Goal: Information Seeking & Learning: Learn about a topic

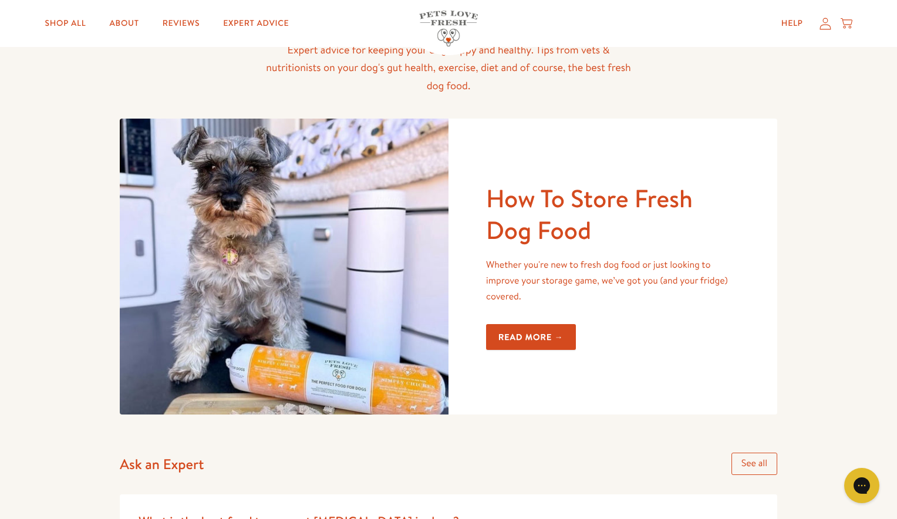
scroll to position [109, 0]
click at [624, 136] on div "How To Store Fresh Dog Food Whether you're new to fresh dog food or just lookin…" at bounding box center [448, 266] width 657 height 296
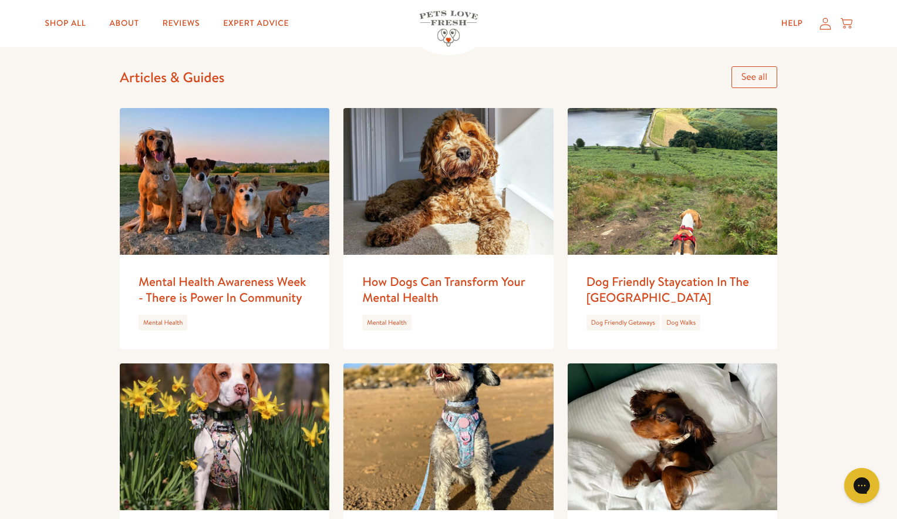
scroll to position [960, 0]
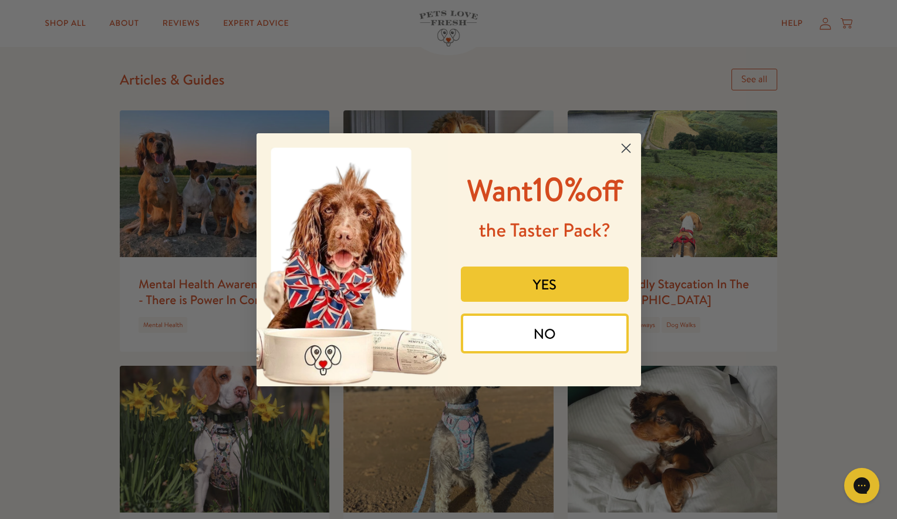
click at [629, 144] on icon "Close dialog" at bounding box center [626, 148] width 8 height 8
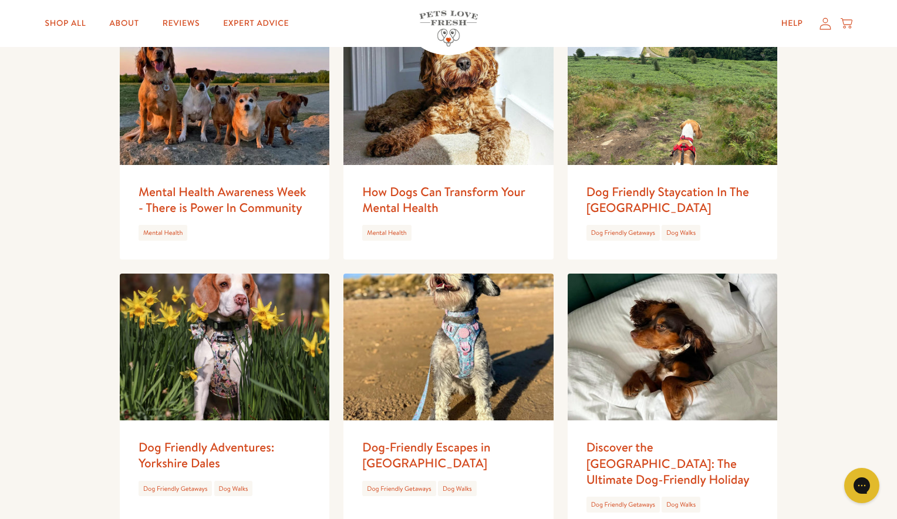
scroll to position [1053, 0]
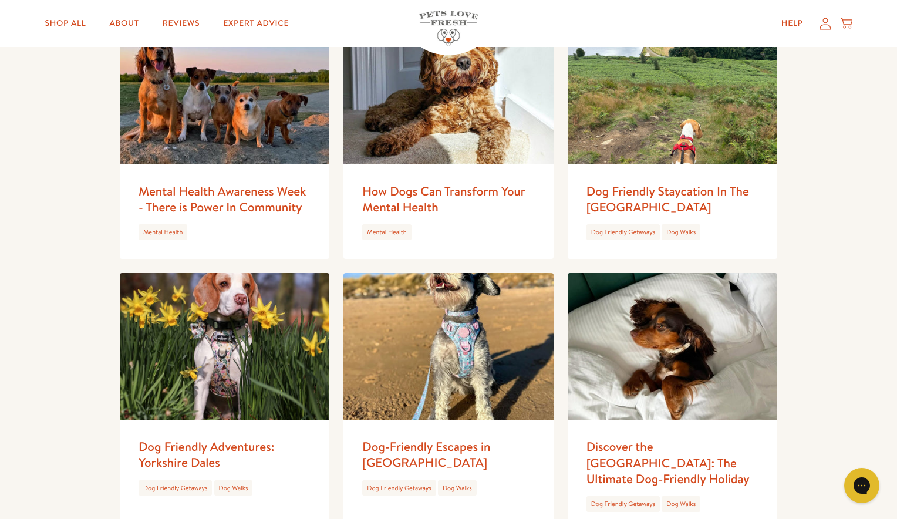
click at [688, 499] on link "Dog Walks" at bounding box center [680, 503] width 29 height 9
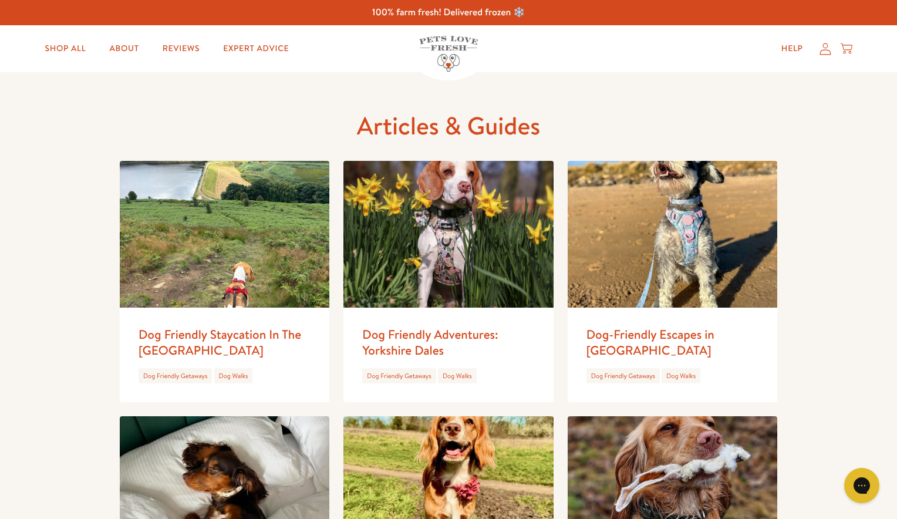
click at [340, 129] on h1 "Articles & Guides" at bounding box center [448, 126] width 657 height 32
click at [237, 376] on link "Dog Walks" at bounding box center [233, 375] width 29 height 9
click at [563, 137] on h1 "Articles & Guides" at bounding box center [448, 126] width 657 height 32
